Goal: Task Accomplishment & Management: Complete application form

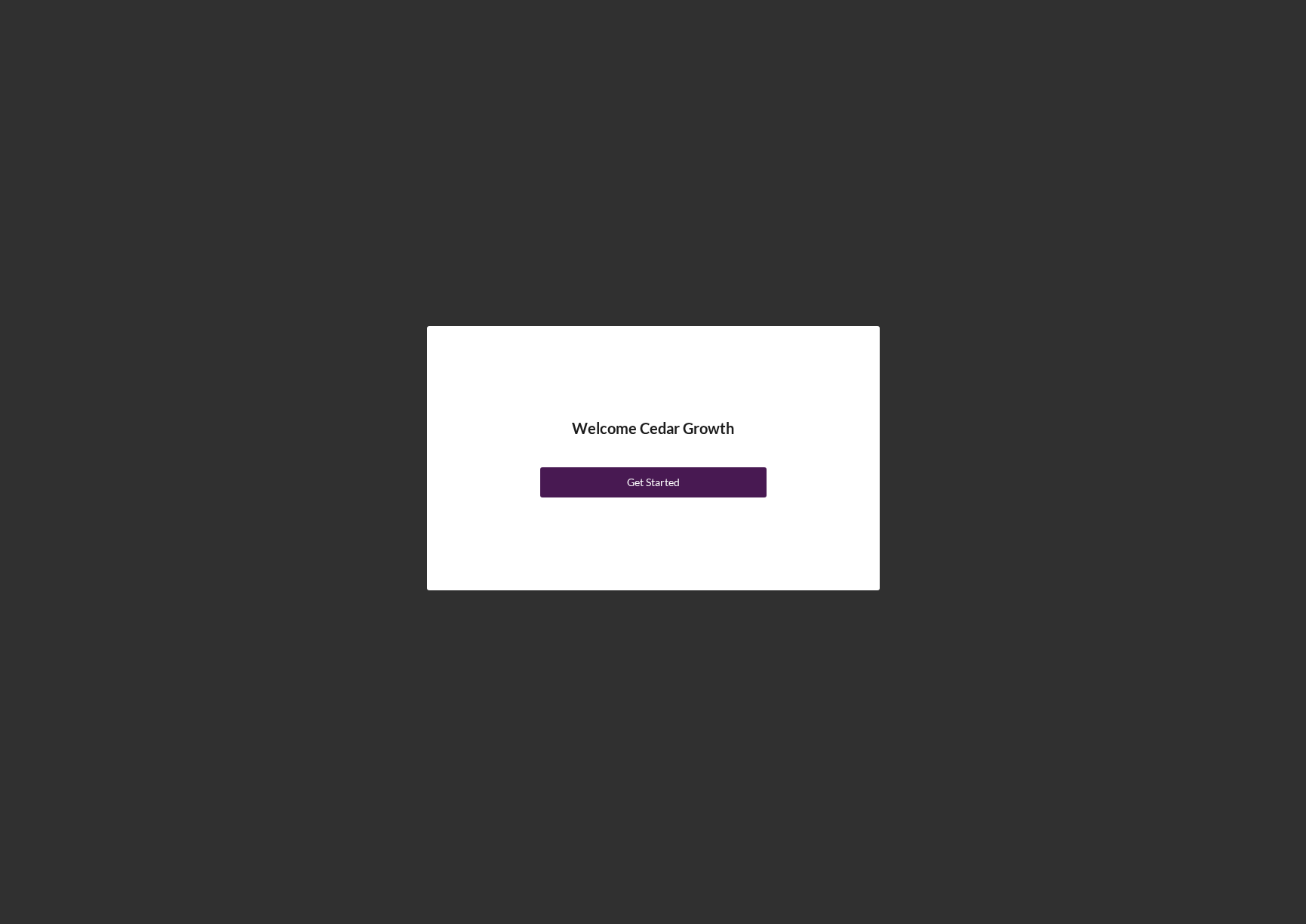
click at [631, 472] on div "Get Started" at bounding box center [653, 481] width 52 height 30
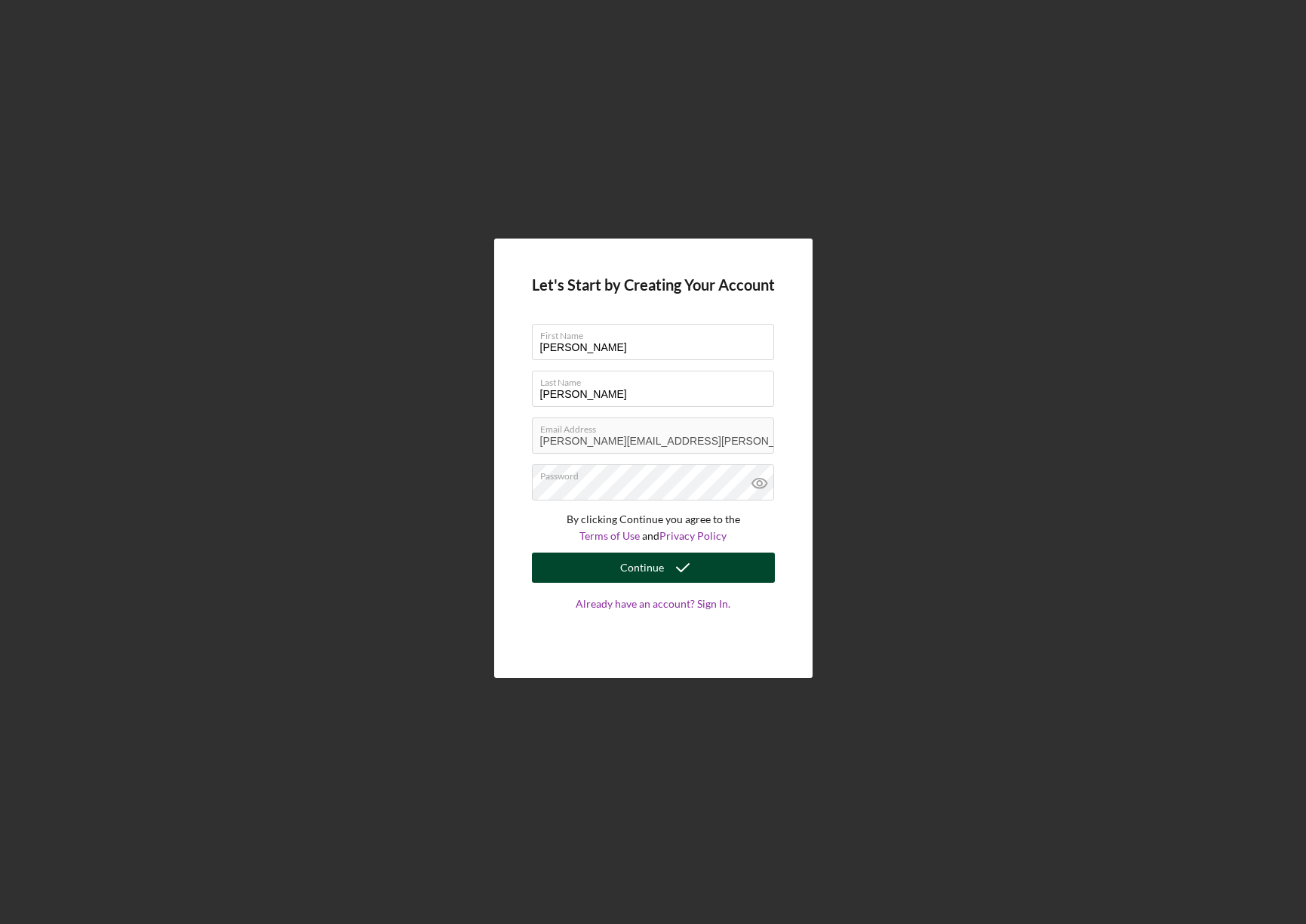
click at [676, 575] on icon "submit" at bounding box center [683, 567] width 38 height 38
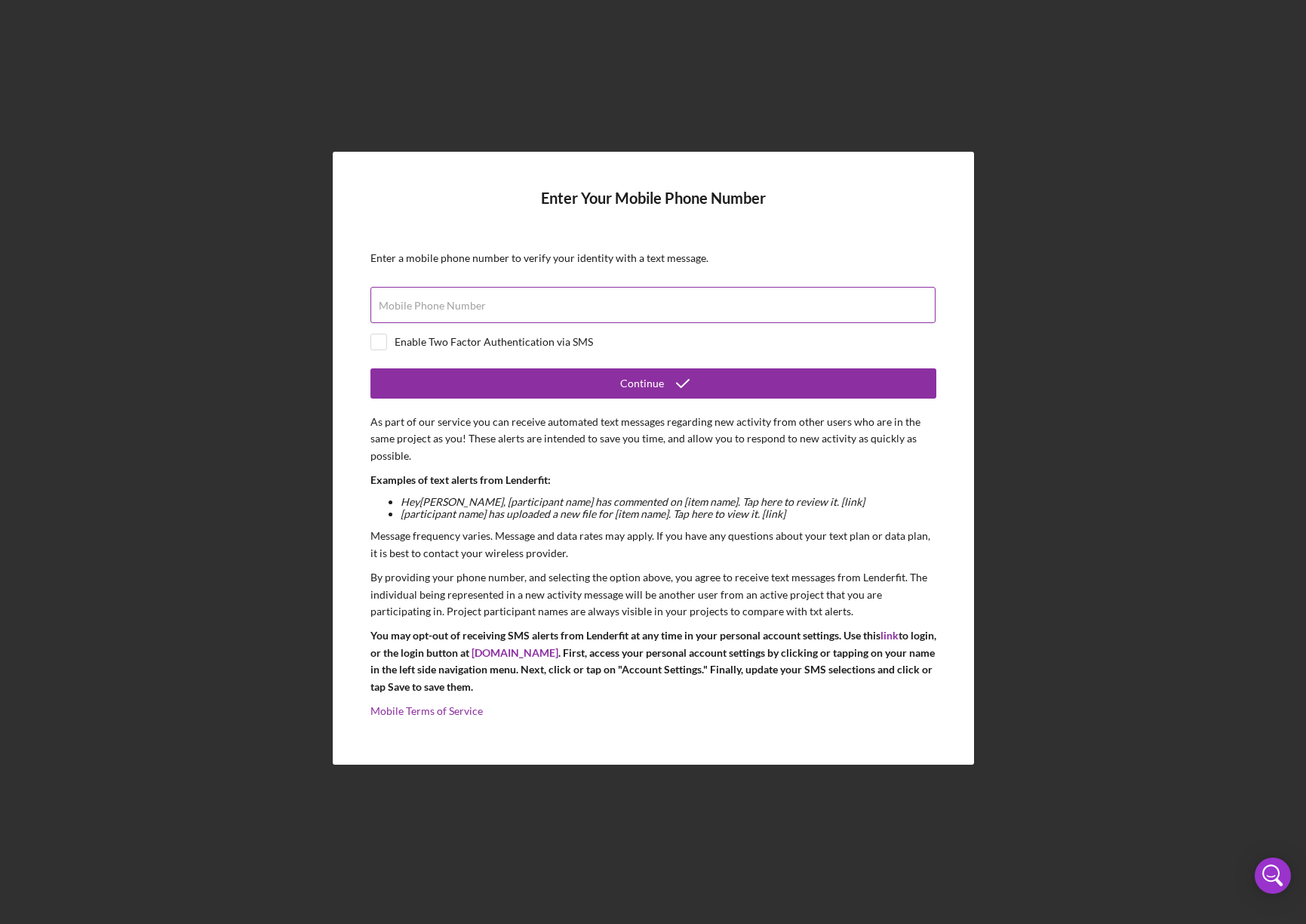
click at [586, 292] on div "Mobile Phone Number" at bounding box center [653, 306] width 566 height 38
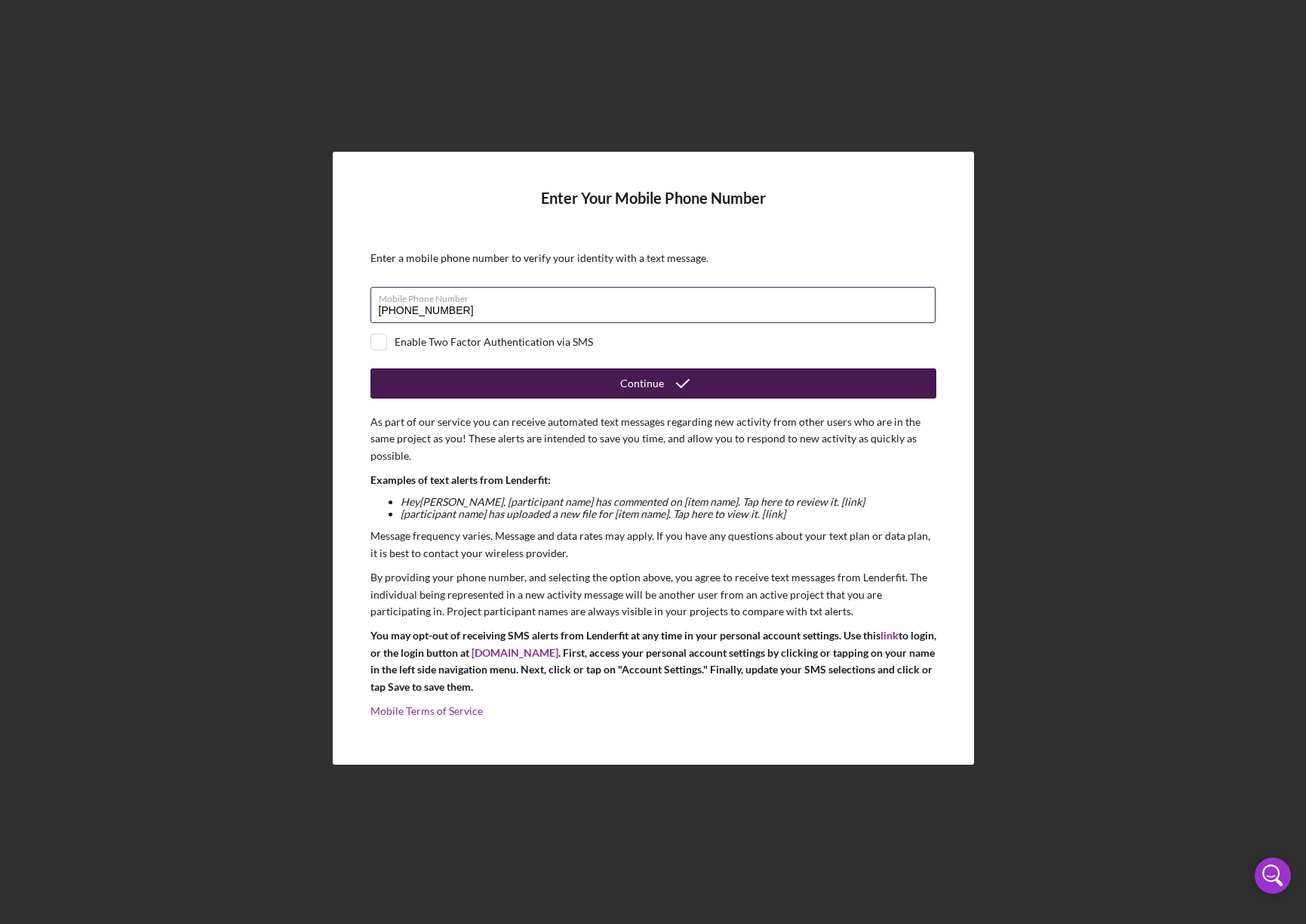
type input "[PHONE_NUMBER]"
click at [620, 381] on button "Continue" at bounding box center [653, 383] width 566 height 30
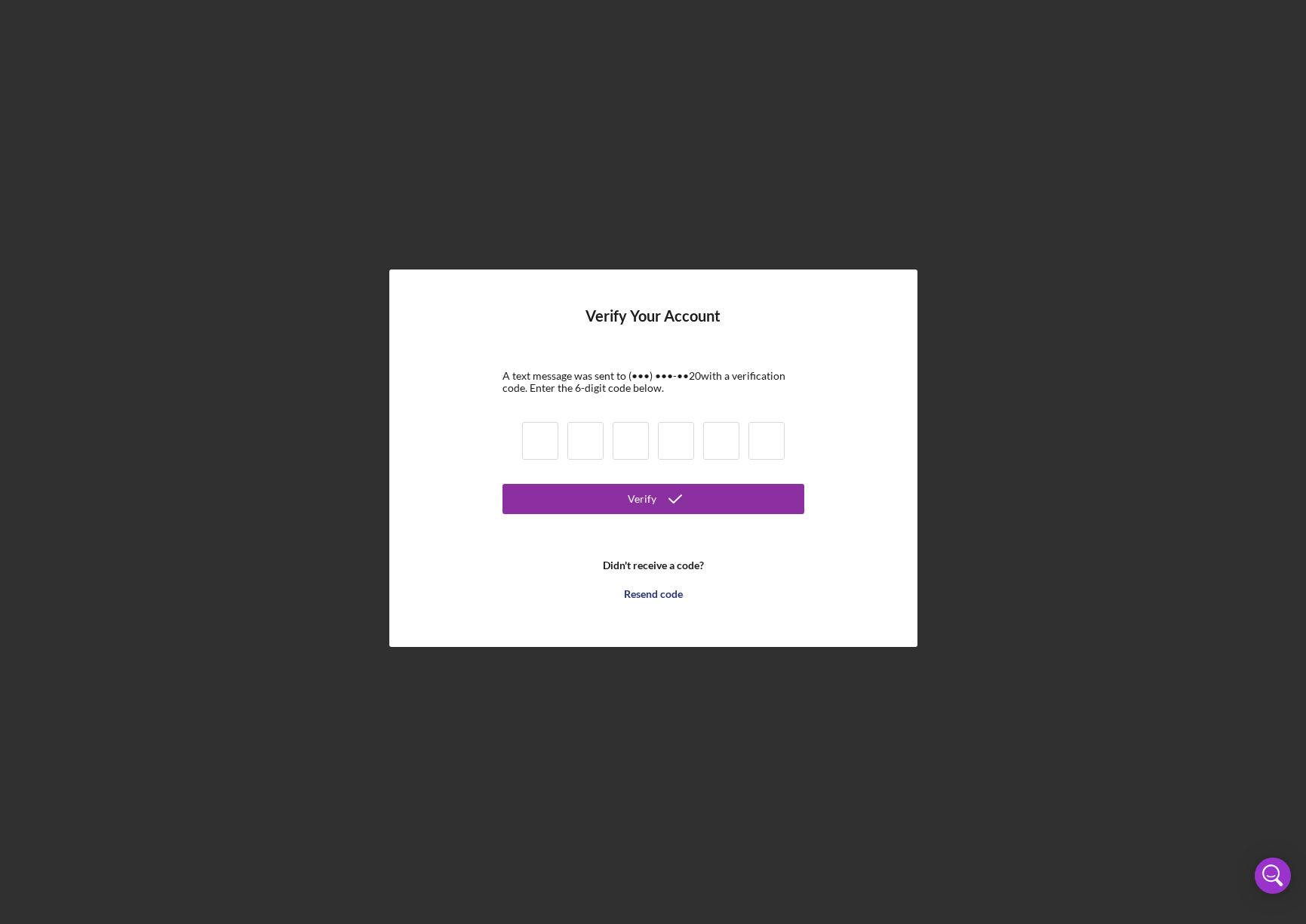
click at [549, 448] on input at bounding box center [540, 441] width 36 height 38
type input "2"
type input "3"
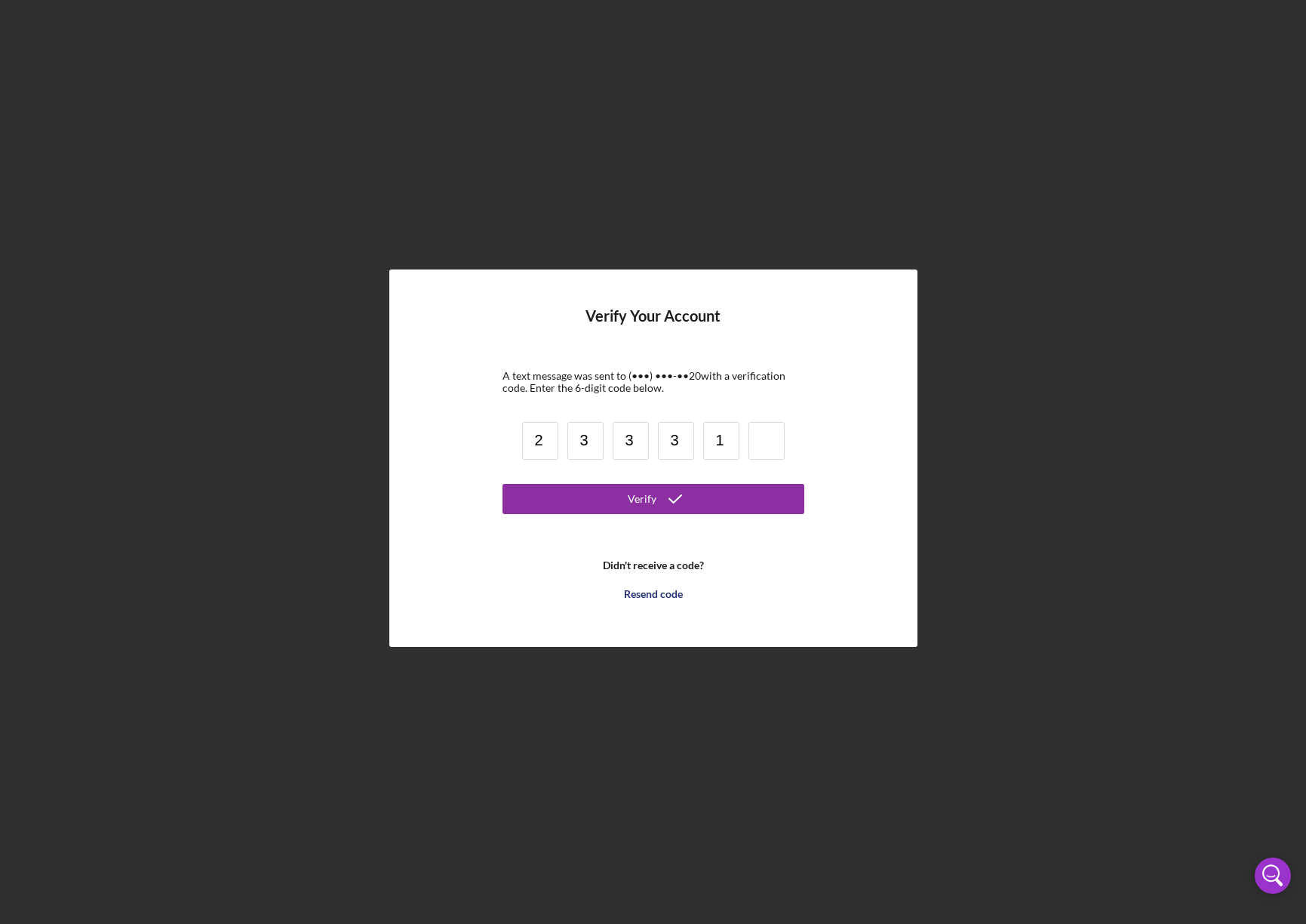
type input "1"
type input "0"
click at [703, 507] on button "Verify" at bounding box center [653, 498] width 302 height 30
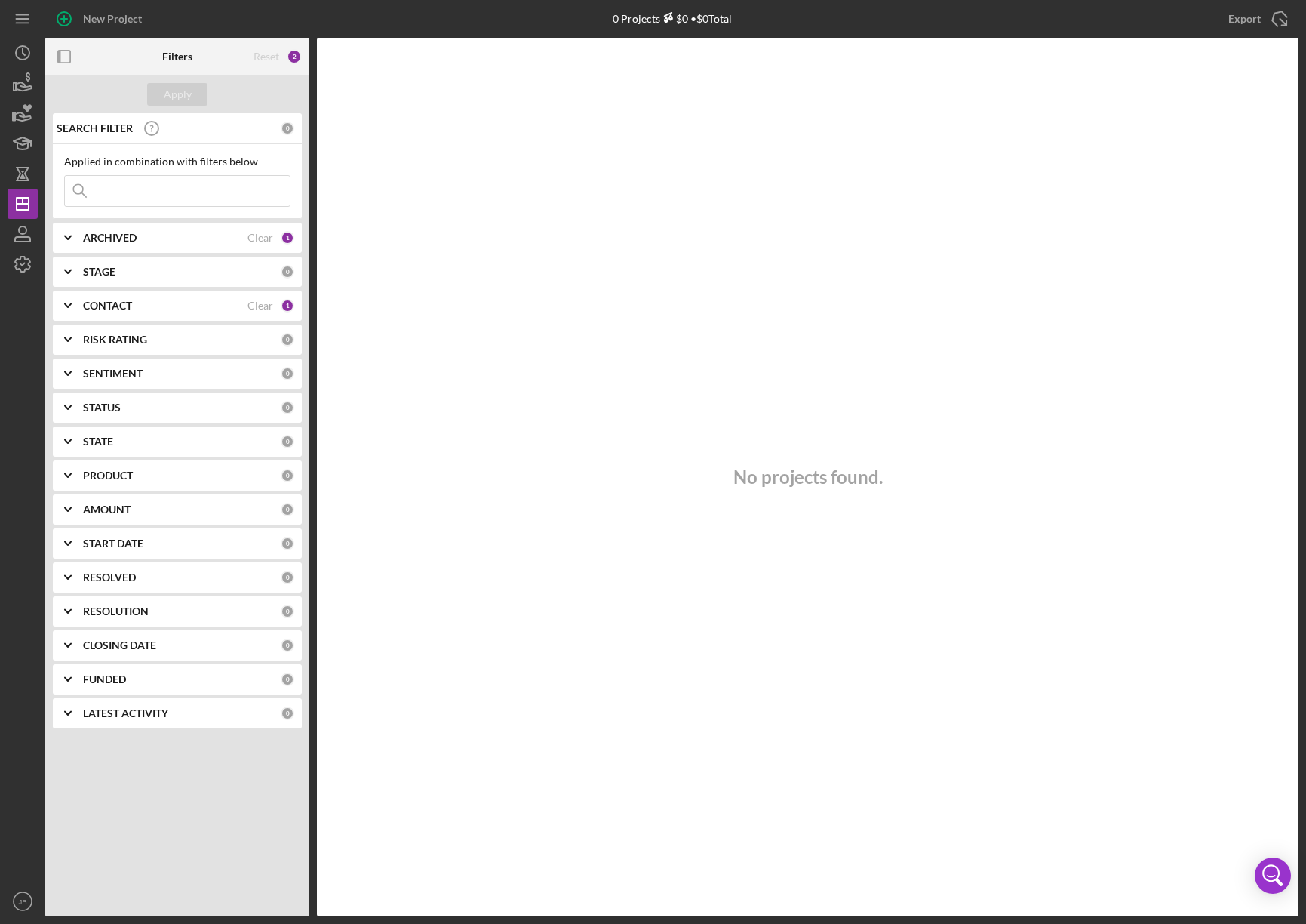
click at [595, 446] on div "No projects found." at bounding box center [807, 477] width 982 height 878
